Goal: Task Accomplishment & Management: Use online tool/utility

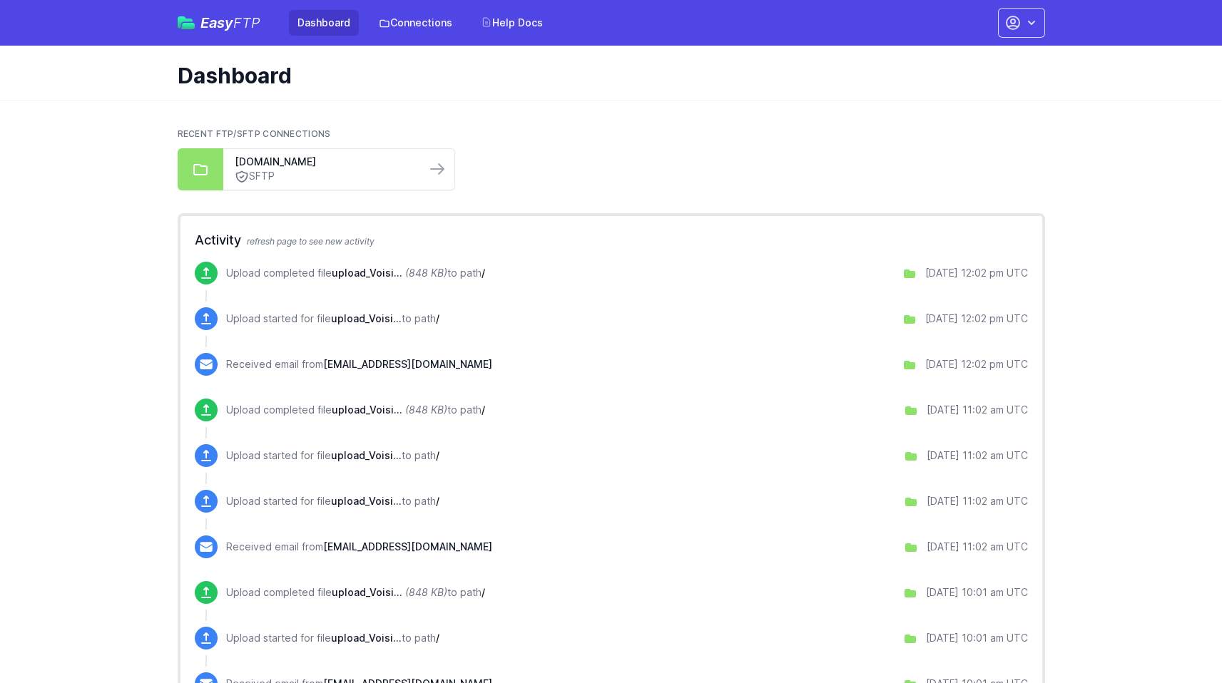
click at [225, 16] on span "Easy FTP" at bounding box center [230, 23] width 60 height 14
